Goal: Task Accomplishment & Management: Use online tool/utility

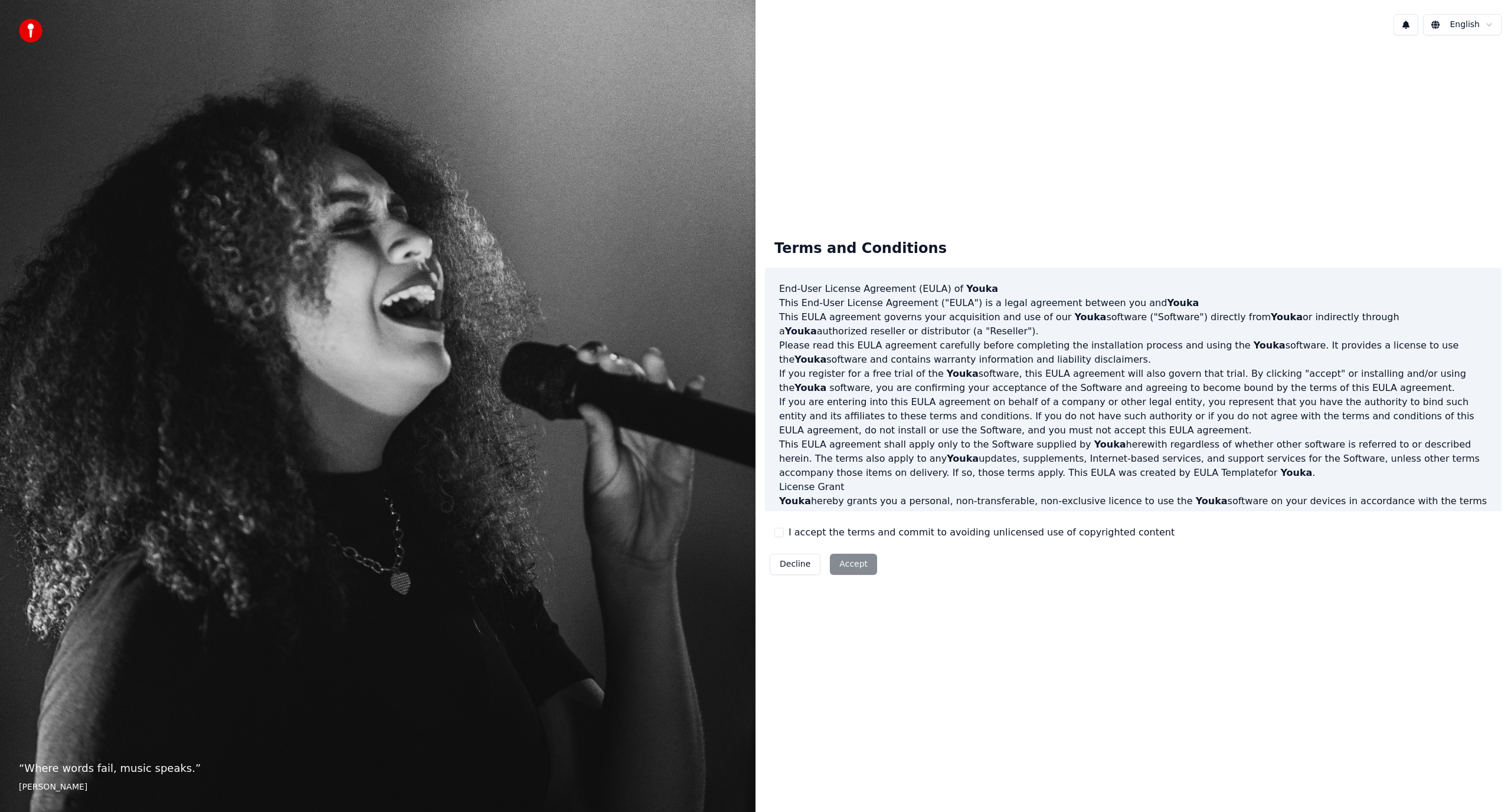
click at [818, 532] on label "I accept the terms and commit to avoiding unlicensed use of copyrighted content" at bounding box center [981, 532] width 386 height 14
click at [784, 532] on button "I accept the terms and commit to avoiding unlicensed use of copyrighted content" at bounding box center [779, 532] width 9 height 9
click at [845, 558] on button "Accept" at bounding box center [853, 565] width 48 height 21
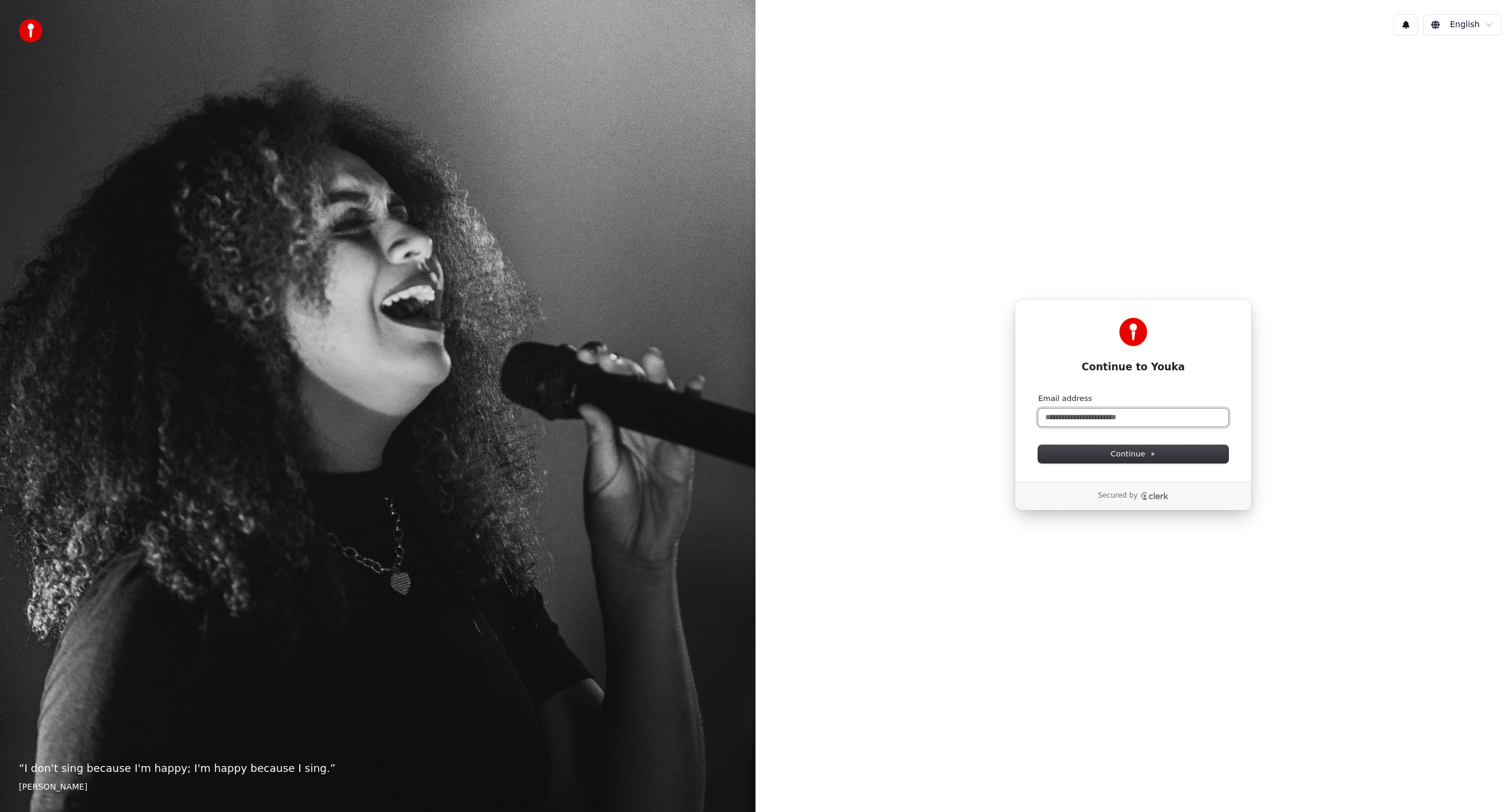
click at [1107, 417] on input "Email address" at bounding box center [1133, 417] width 190 height 17
click at [1130, 421] on input "Email address" at bounding box center [1133, 417] width 190 height 17
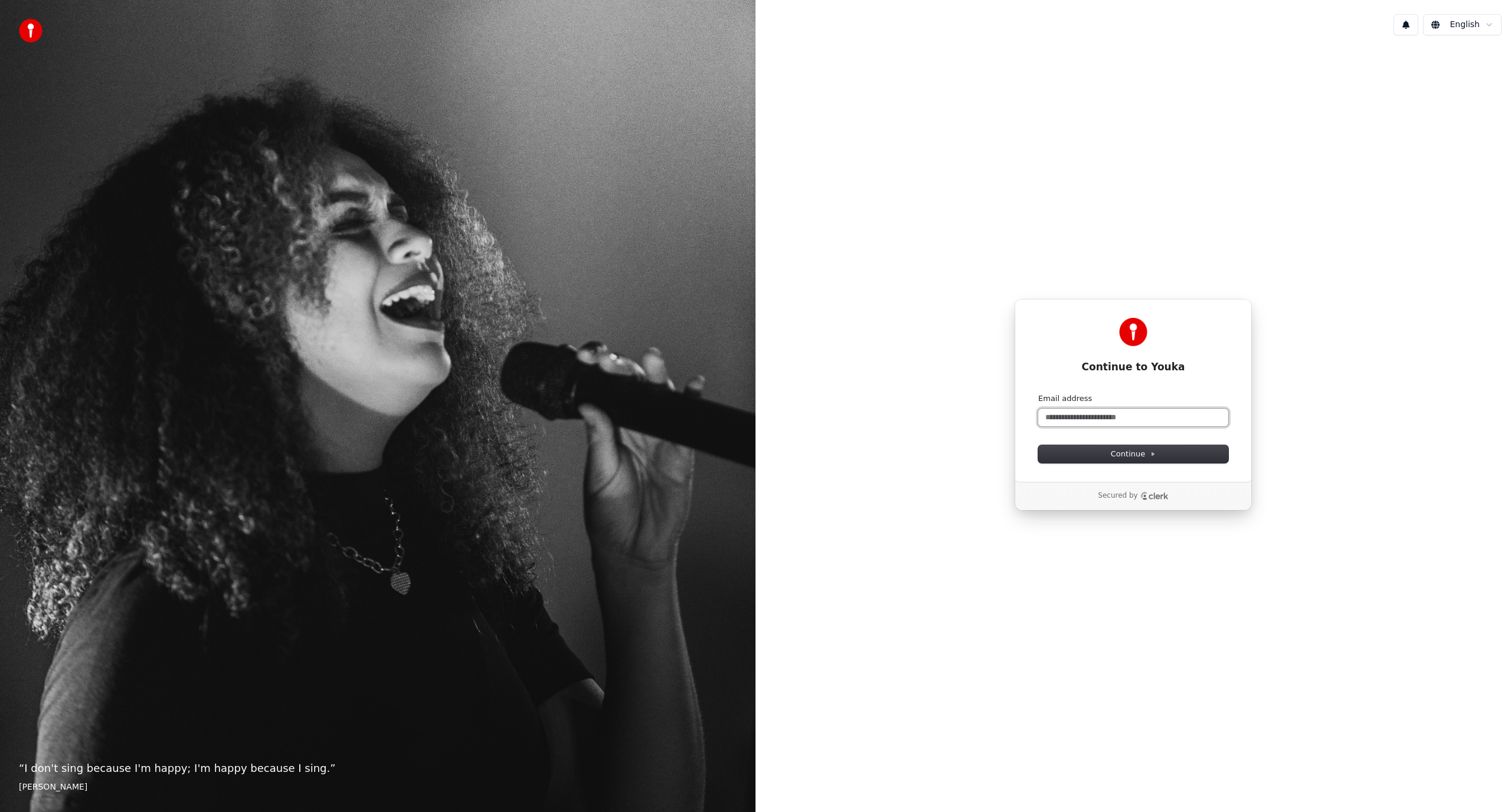
click at [1130, 421] on input "Email address" at bounding box center [1133, 417] width 190 height 17
click at [1130, 417] on input "Email address" at bounding box center [1133, 417] width 190 height 17
drag, startPoint x: 1130, startPoint y: 416, endPoint x: 1127, endPoint y: 409, distance: 7.6
click at [1124, 415] on input "Email address" at bounding box center [1133, 417] width 190 height 17
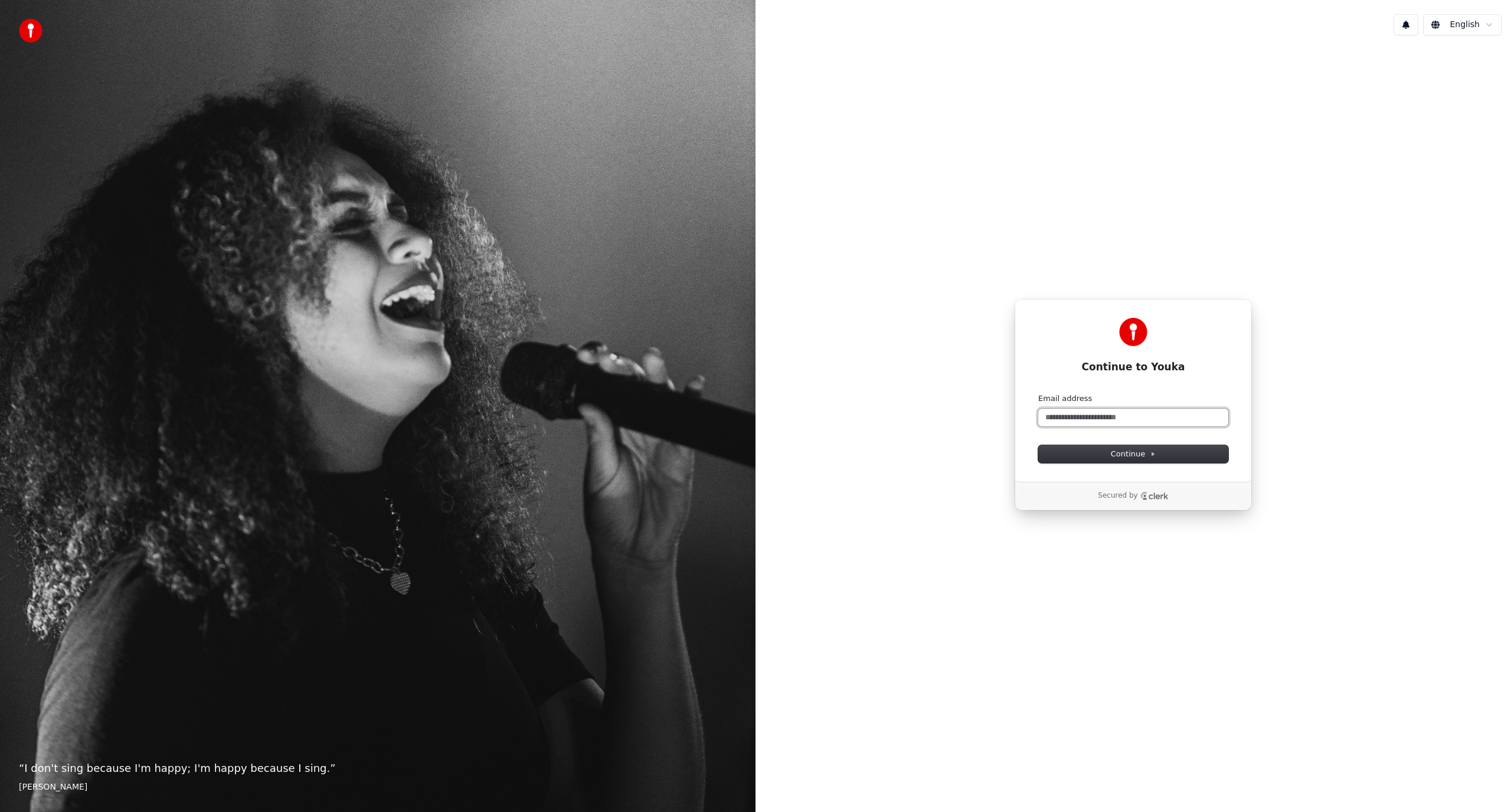
click at [1124, 415] on input "Email address" at bounding box center [1133, 417] width 190 height 17
click at [1124, 415] on input "Email address" at bounding box center [1133, 417] width 190 height 17
click at [1125, 413] on input "Email address" at bounding box center [1133, 417] width 190 height 17
click at [1122, 411] on input "Email address" at bounding box center [1133, 417] width 190 height 17
click at [1134, 342] on img at bounding box center [1133, 332] width 28 height 28
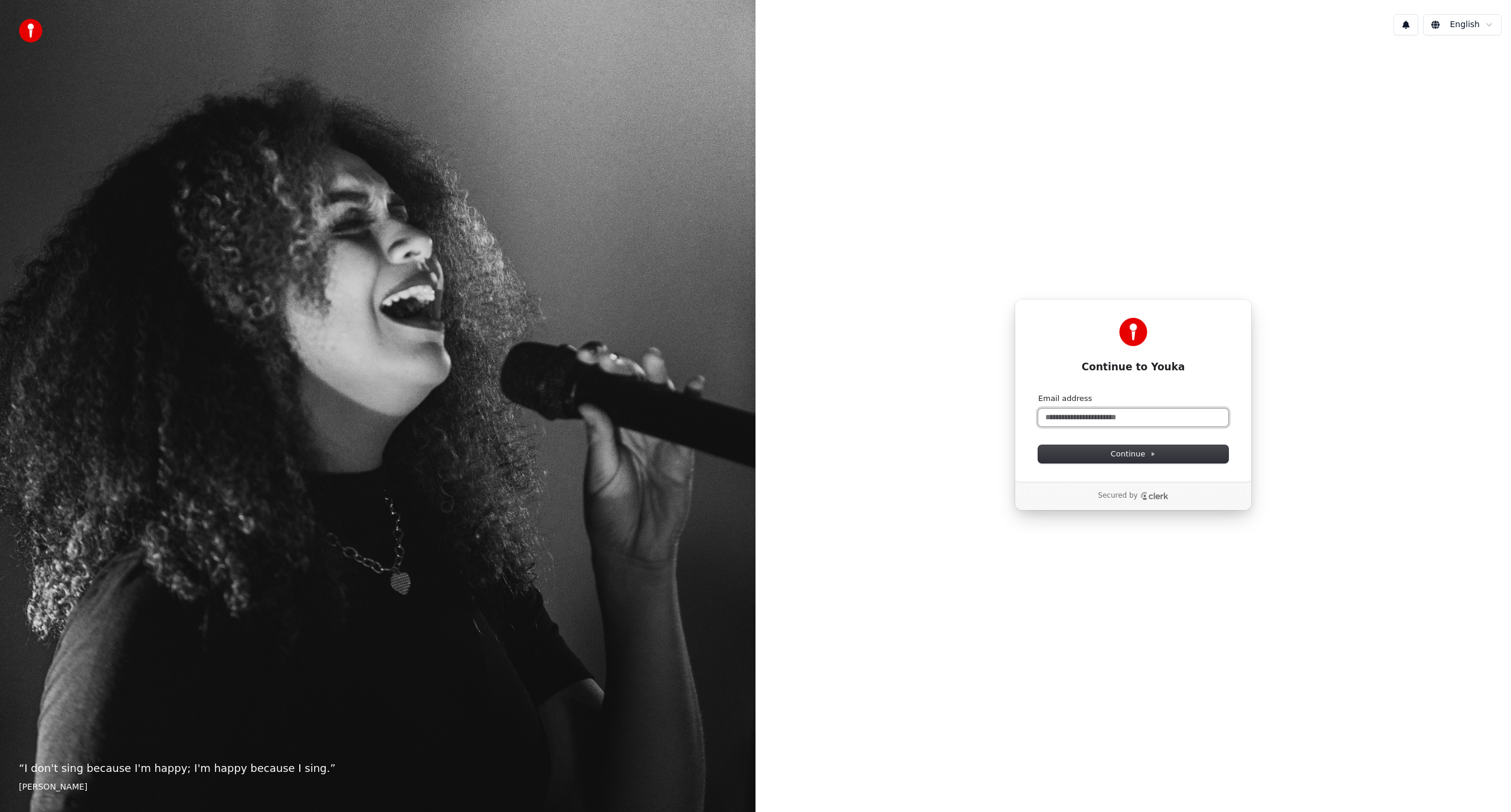
click at [1134, 418] on input "Email address" at bounding box center [1133, 417] width 190 height 17
click at [1152, 420] on input "Email address" at bounding box center [1133, 417] width 190 height 17
click at [1038, 393] on button "submit" at bounding box center [1038, 393] width 0 height 0
type input "**********"
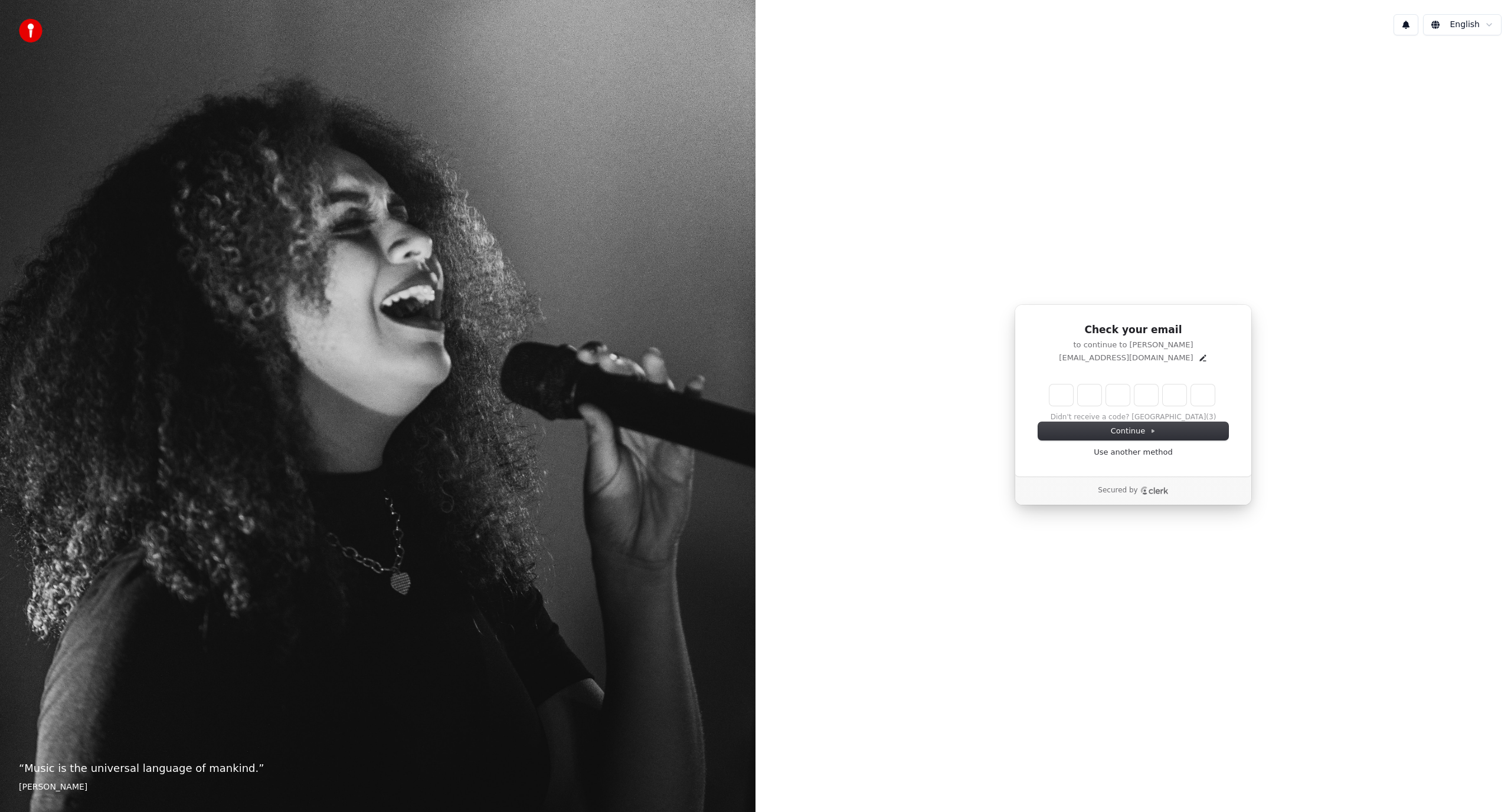
type input "*"
type input "**"
type input "*"
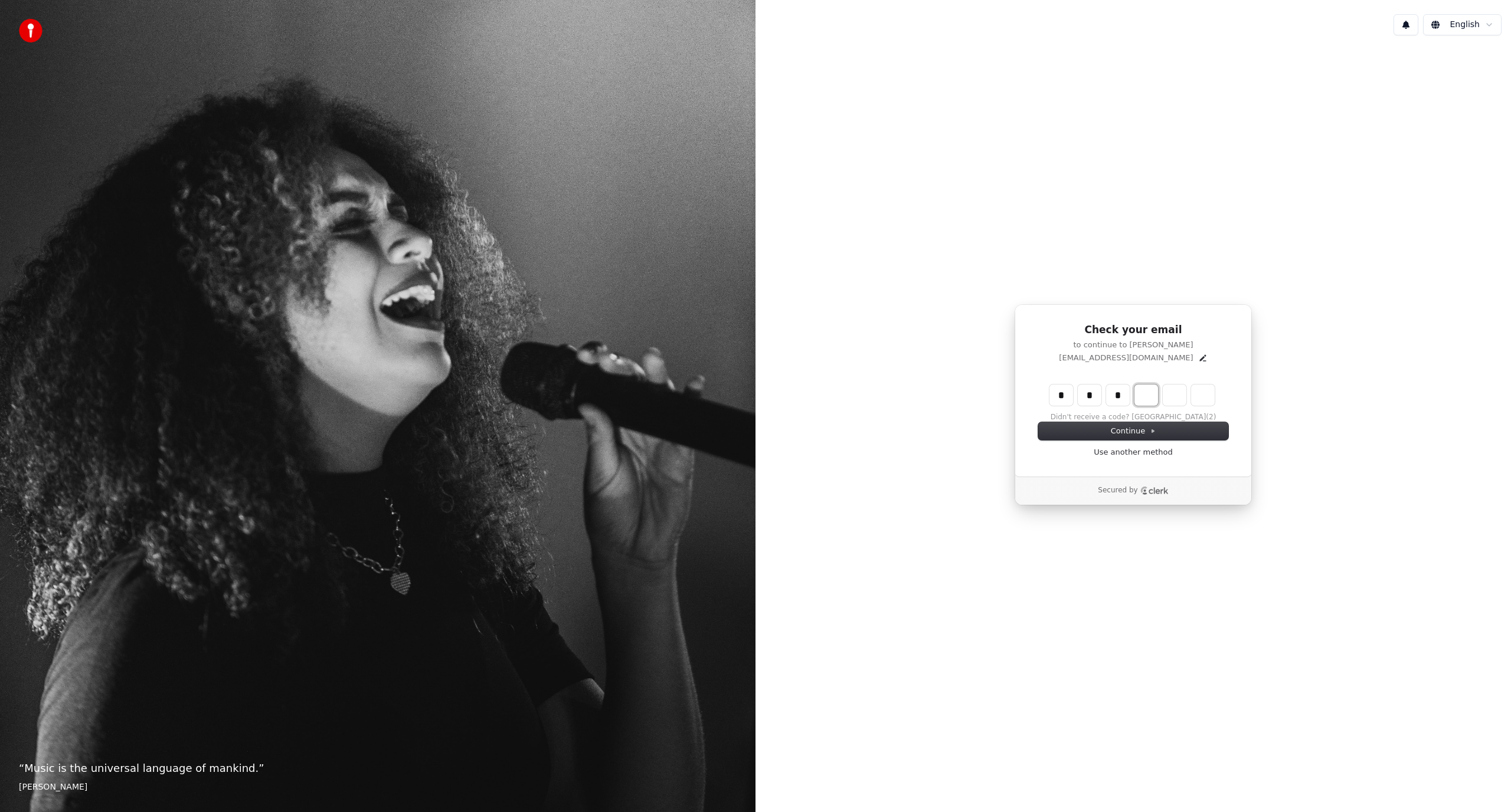
type input "***"
type input "*"
type input "****"
type input "*"
type input "******"
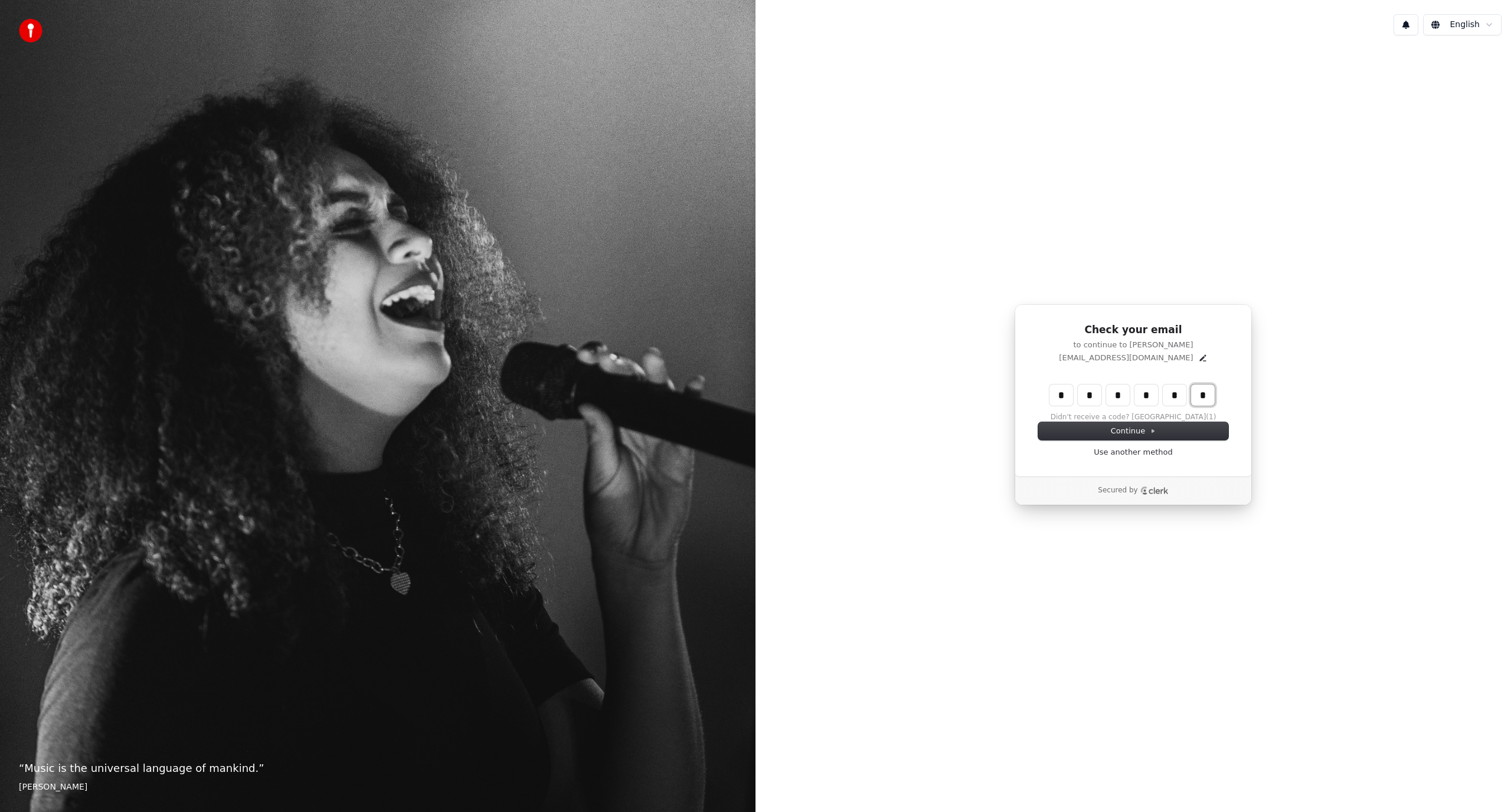
type input "*"
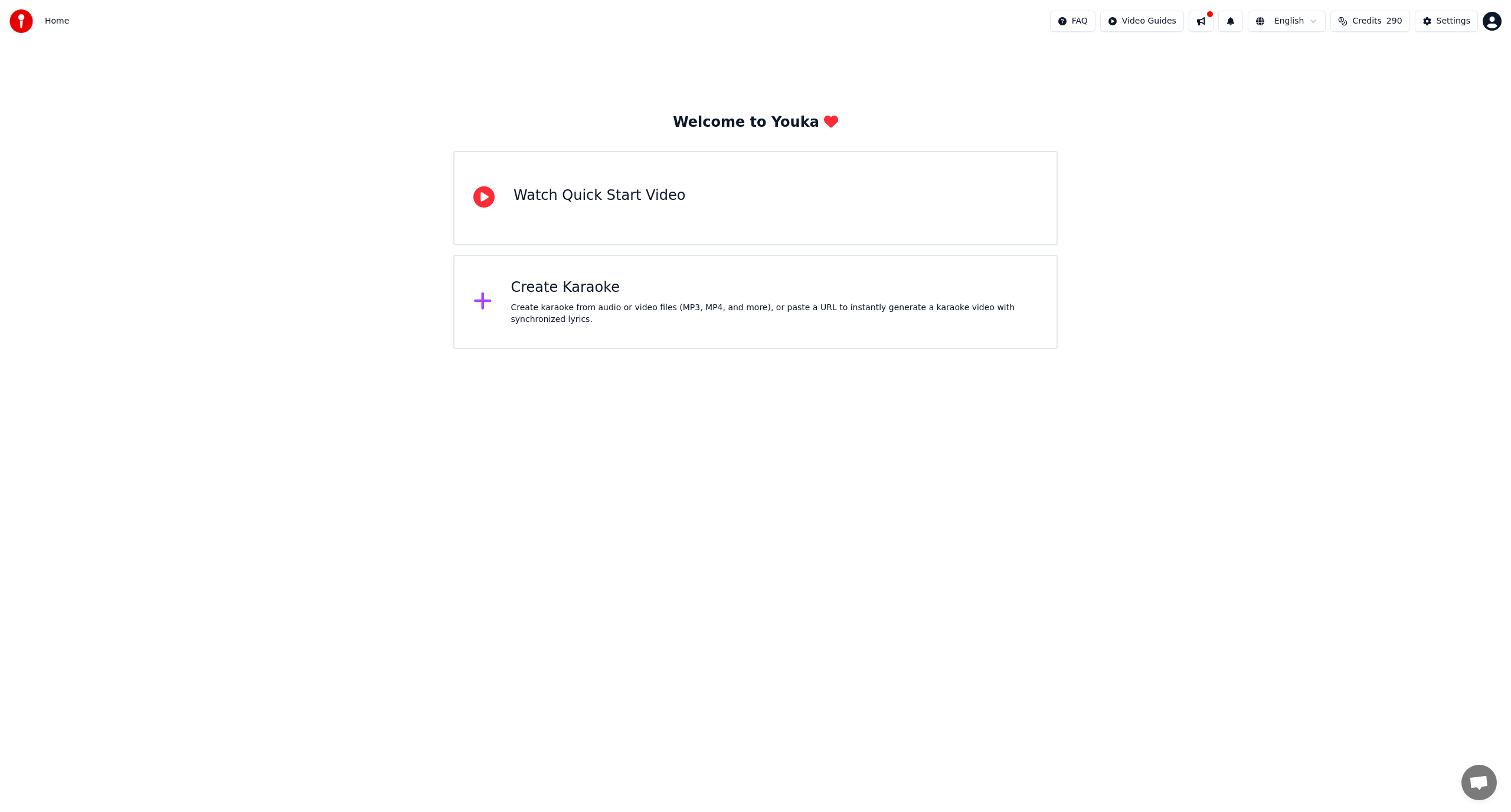
click at [1262, 131] on div "Welcome to Youka Watch Quick Start Video Create Karaoke Create karaoke from aud…" at bounding box center [755, 195] width 1511 height 307
click at [589, 291] on div "Create Karaoke" at bounding box center [775, 288] width 527 height 19
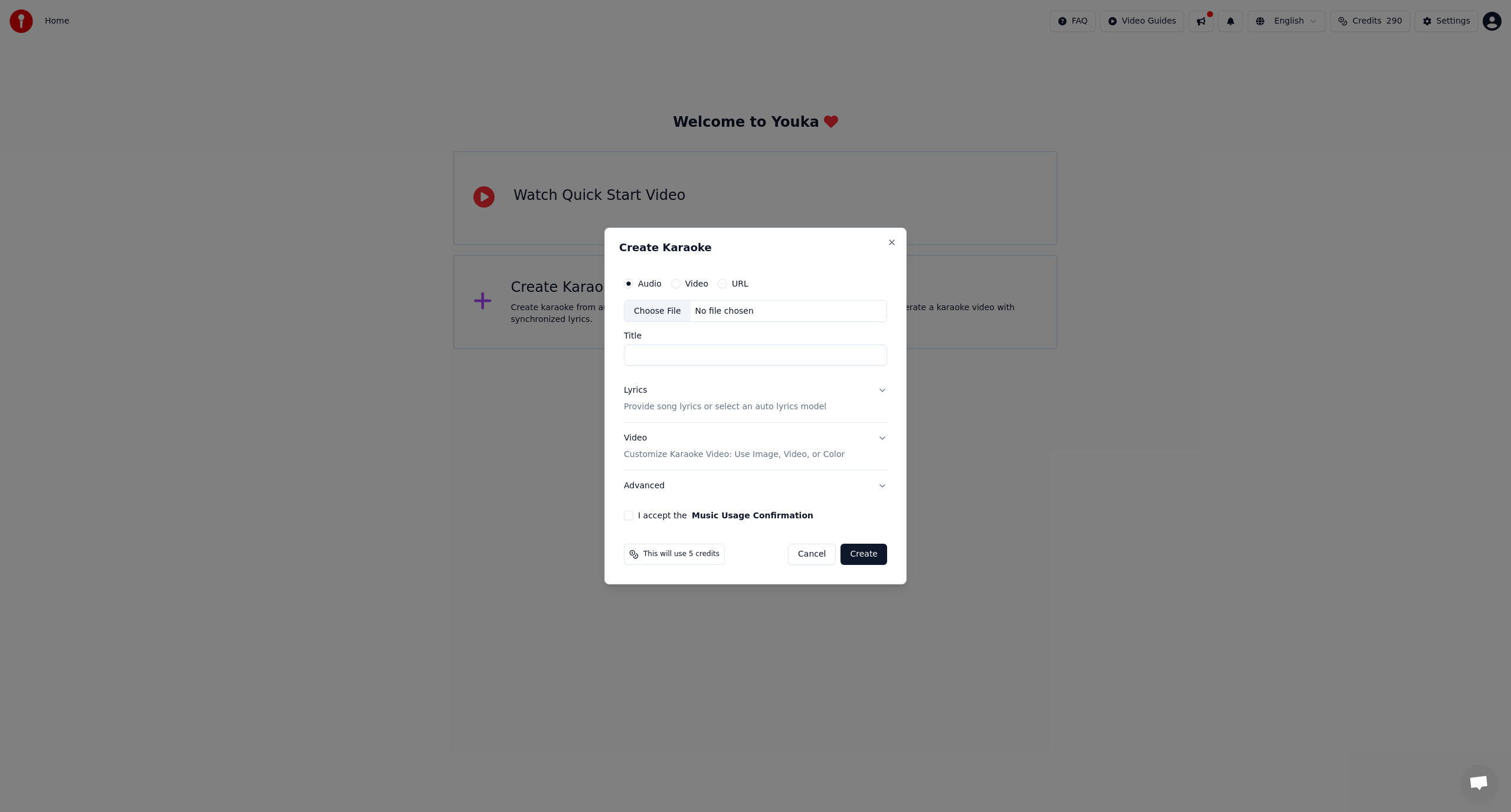
click at [866, 287] on div "Audio Video URL" at bounding box center [755, 284] width 263 height 23
